Goal: Information Seeking & Learning: Check status

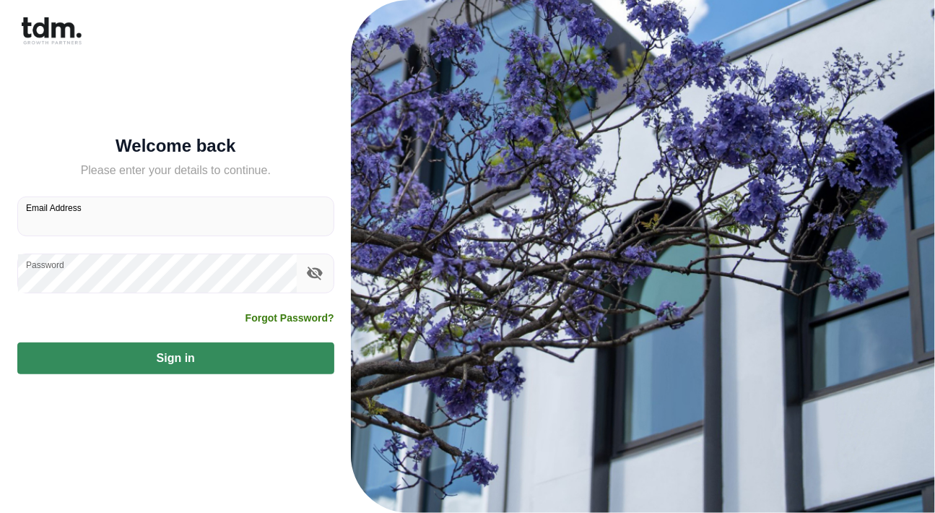
type input "**********"
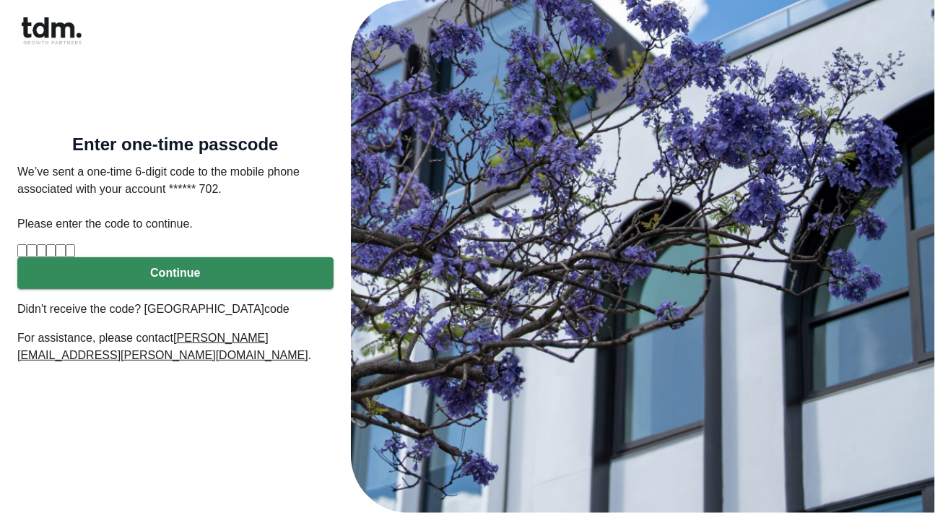
type input "*"
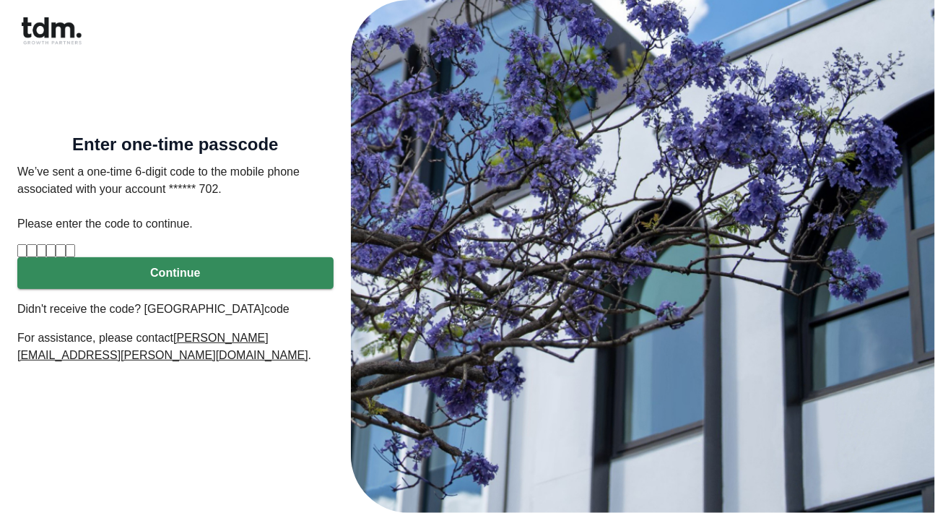
type input "*"
click at [126, 269] on form "Enter one-time passcode We’ve sent a one-time 6-digit code to the mobile phone …" at bounding box center [175, 256] width 316 height 238
click at [178, 289] on button "Continue" at bounding box center [175, 273] width 316 height 32
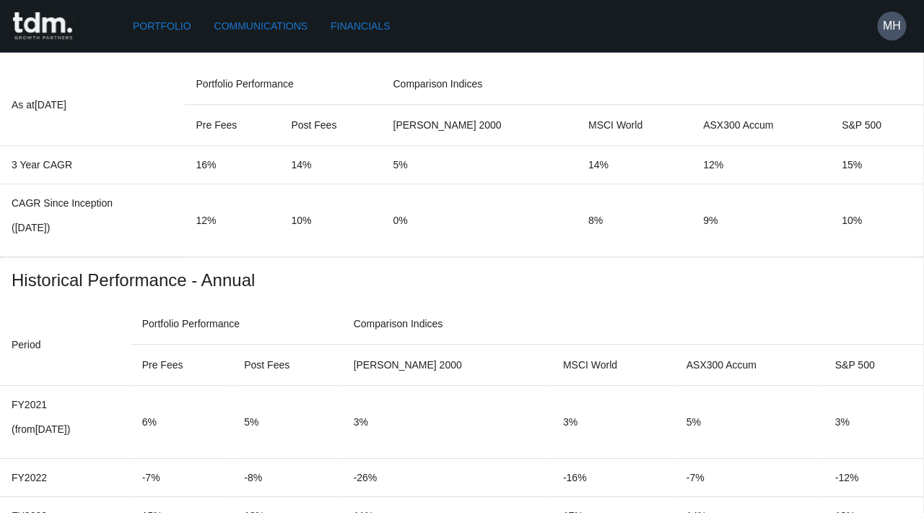
scroll to position [986, 0]
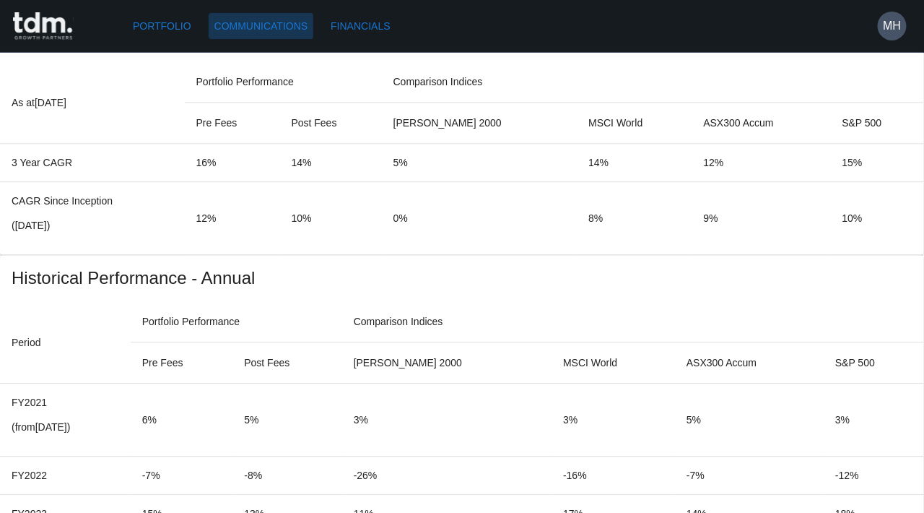
click at [263, 30] on link "Communications" at bounding box center [261, 26] width 105 height 27
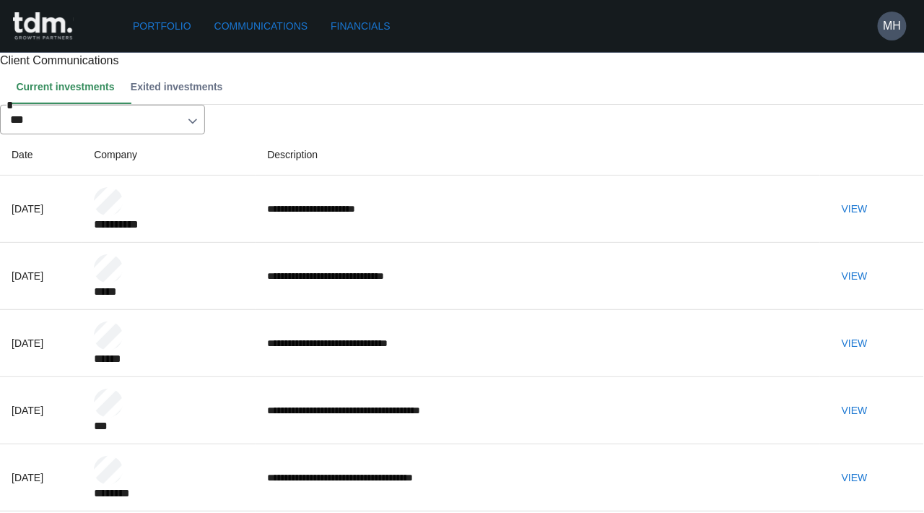
click at [878, 222] on button "View" at bounding box center [855, 209] width 46 height 27
click at [875, 290] on button "View" at bounding box center [855, 276] width 46 height 27
click at [878, 357] on button "View" at bounding box center [855, 343] width 46 height 27
